Goal: Information Seeking & Learning: Learn about a topic

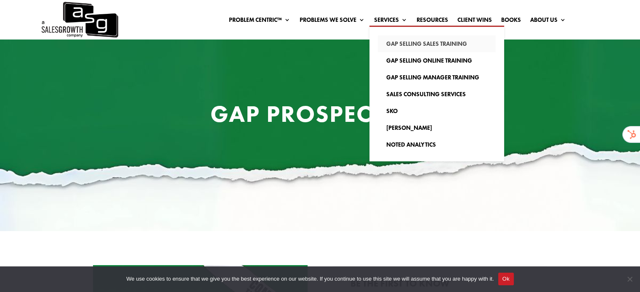
click at [407, 40] on link "Gap Selling Sales Training" at bounding box center [437, 43] width 118 height 17
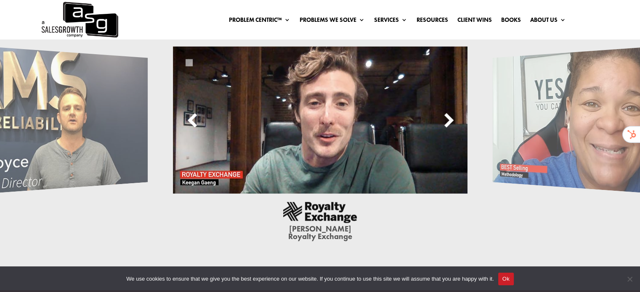
scroll to position [2187, 0]
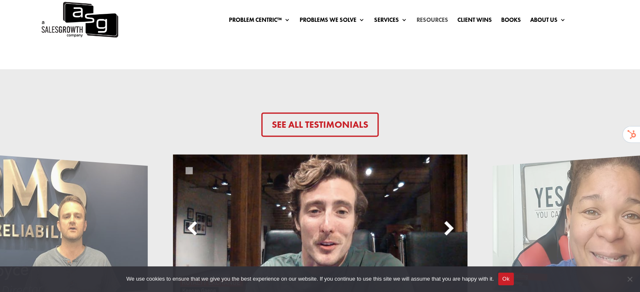
click at [436, 19] on link "Resources" at bounding box center [432, 21] width 32 height 9
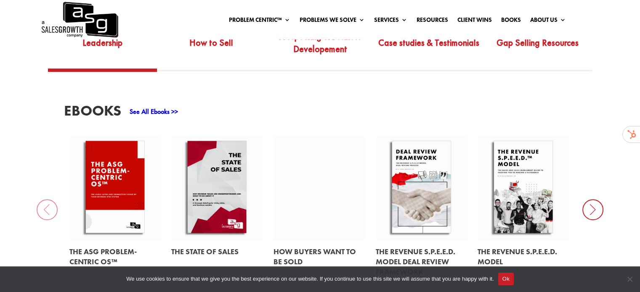
scroll to position [420, 0]
